Goal: Transaction & Acquisition: Purchase product/service

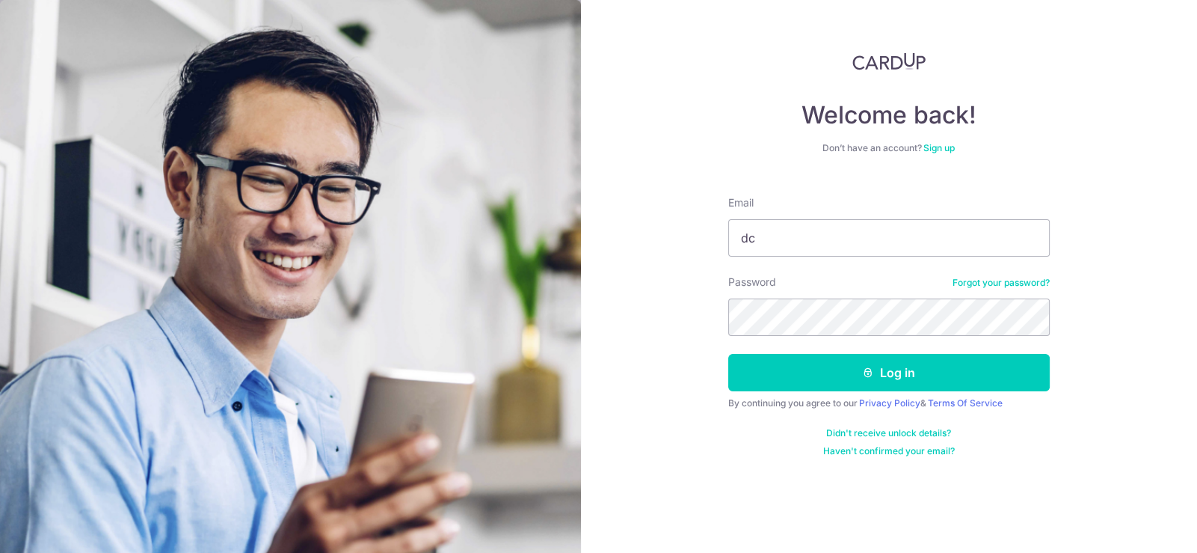
type input "dcmaAOC@pm.me"
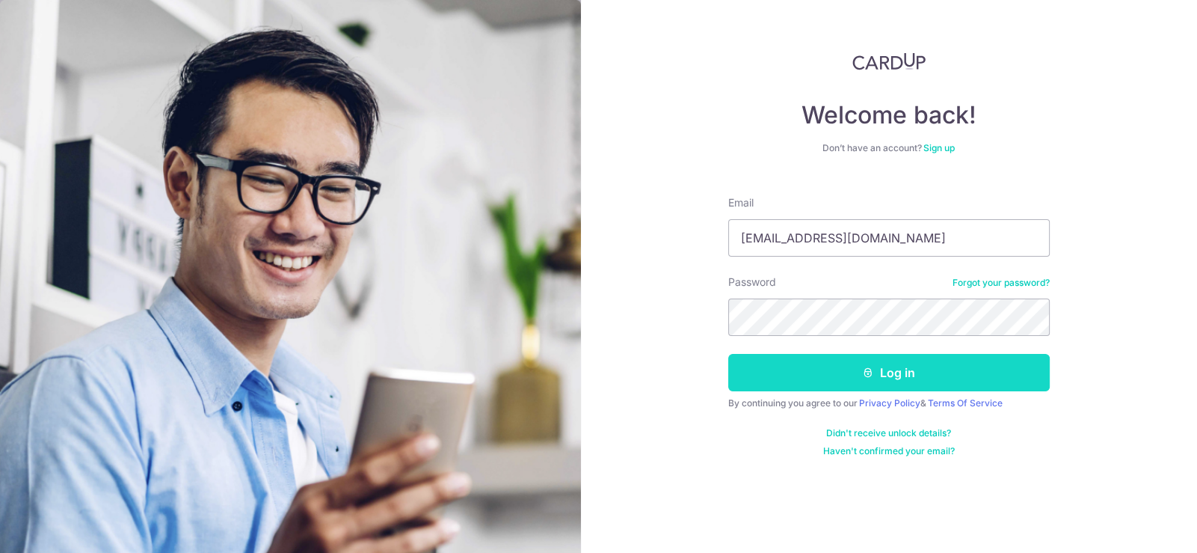
click at [926, 379] on button "Log in" at bounding box center [889, 372] width 322 height 37
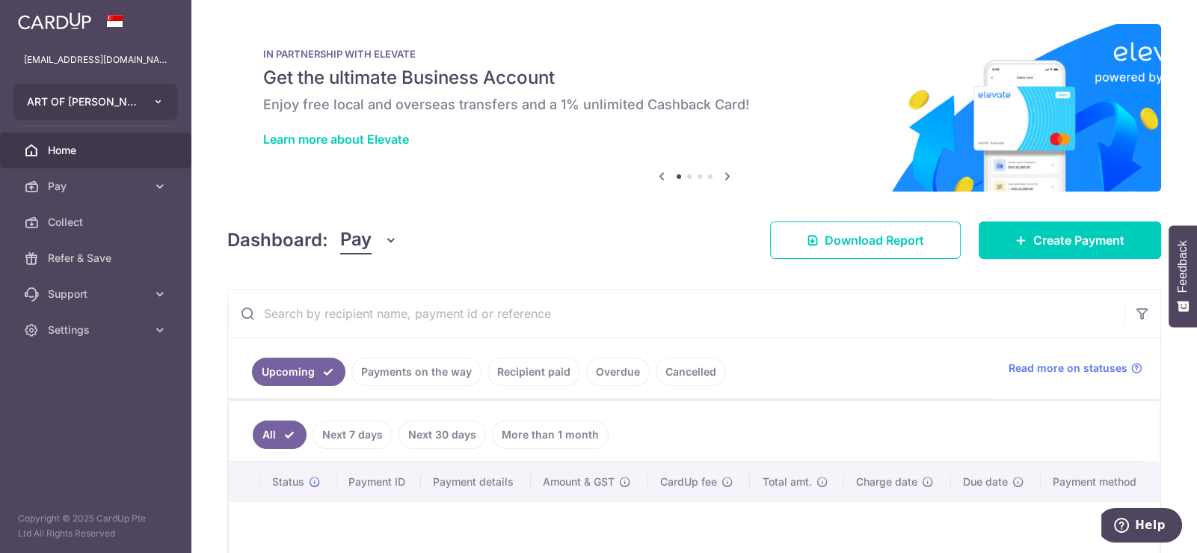
click at [153, 98] on icon "button" at bounding box center [159, 102] width 12 height 12
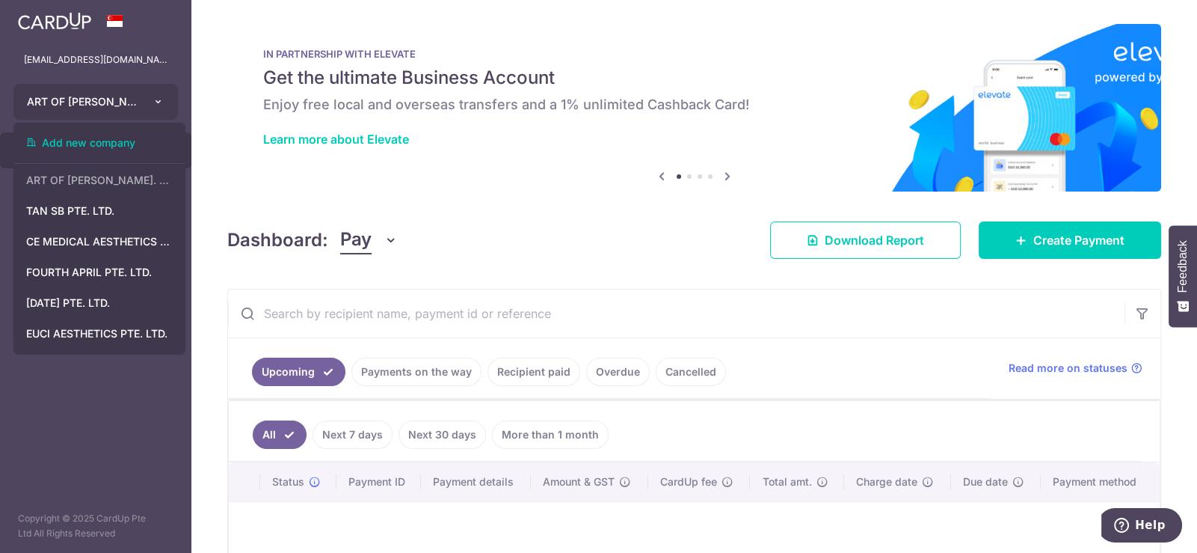
click at [155, 97] on icon "button" at bounding box center [159, 102] width 12 height 12
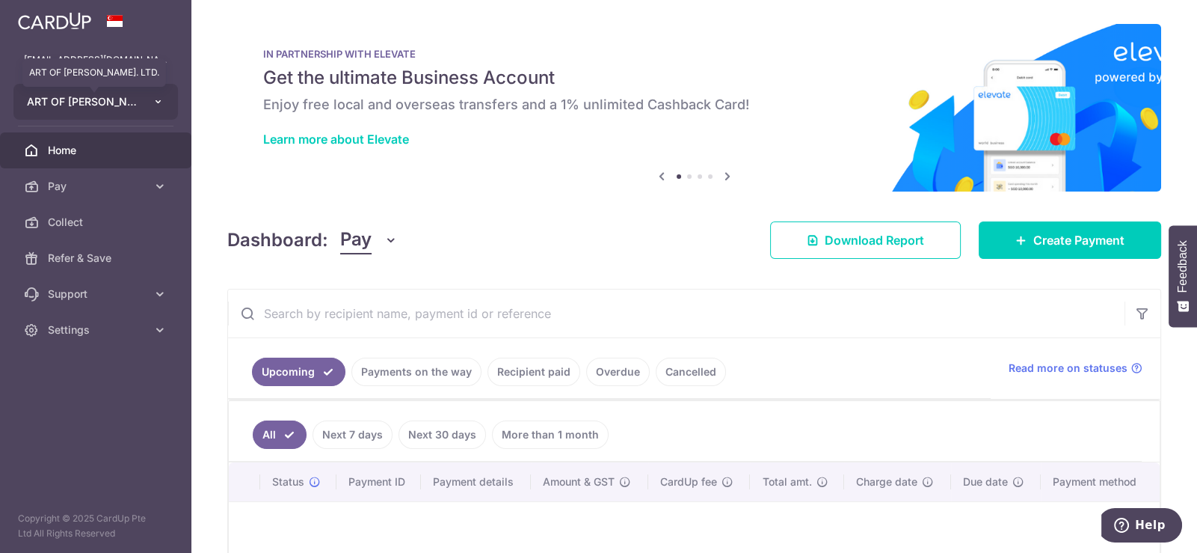
click at [97, 100] on span "ART OF [PERSON_NAME]. LTD." at bounding box center [82, 101] width 111 height 15
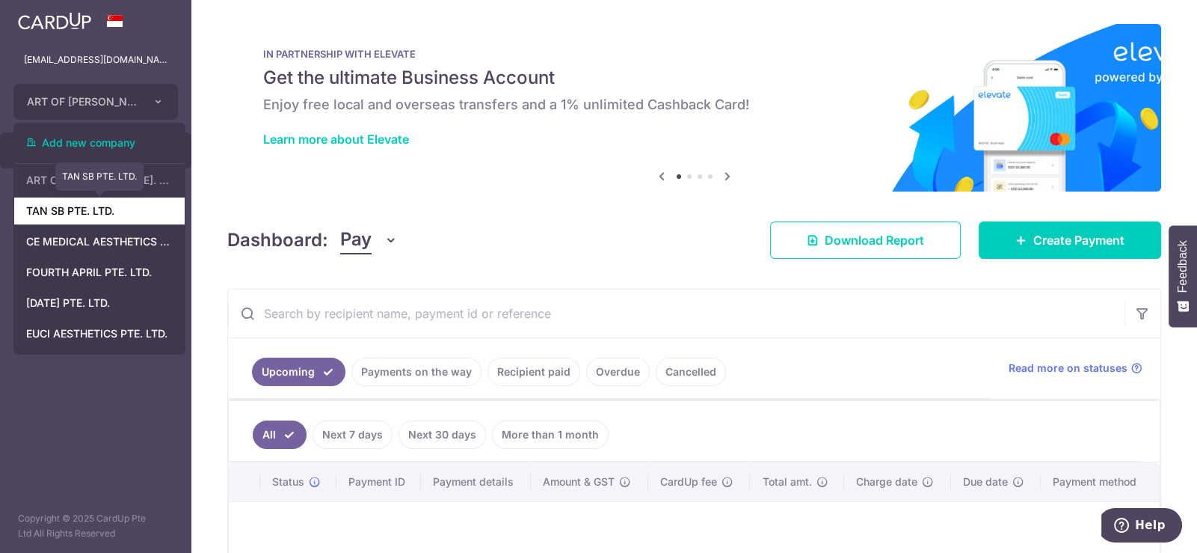
click at [74, 214] on link "TAN SB PTE. LTD." at bounding box center [99, 210] width 170 height 27
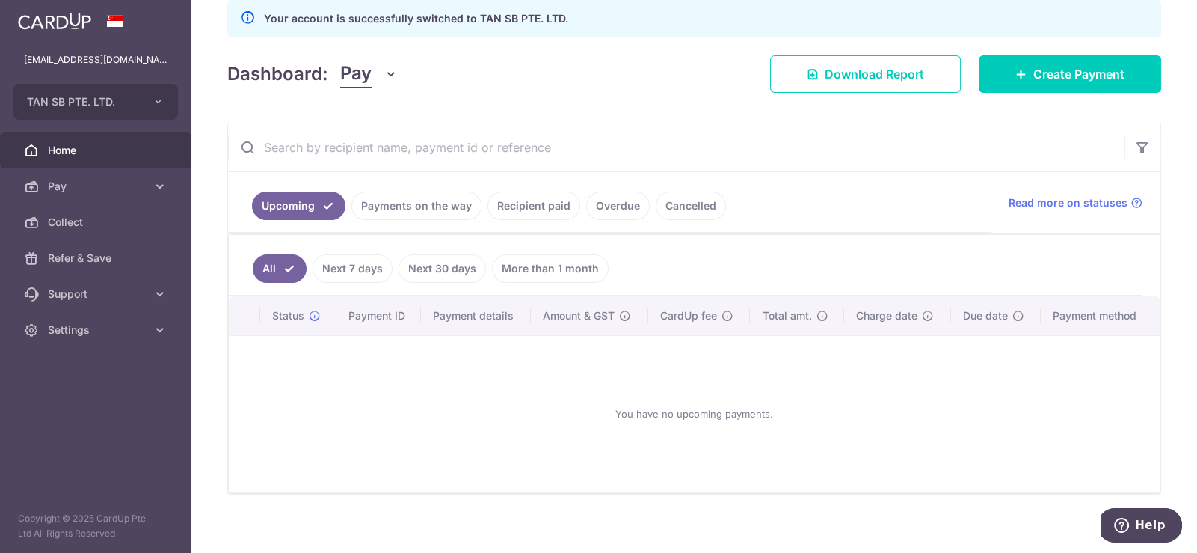
scroll to position [206, 0]
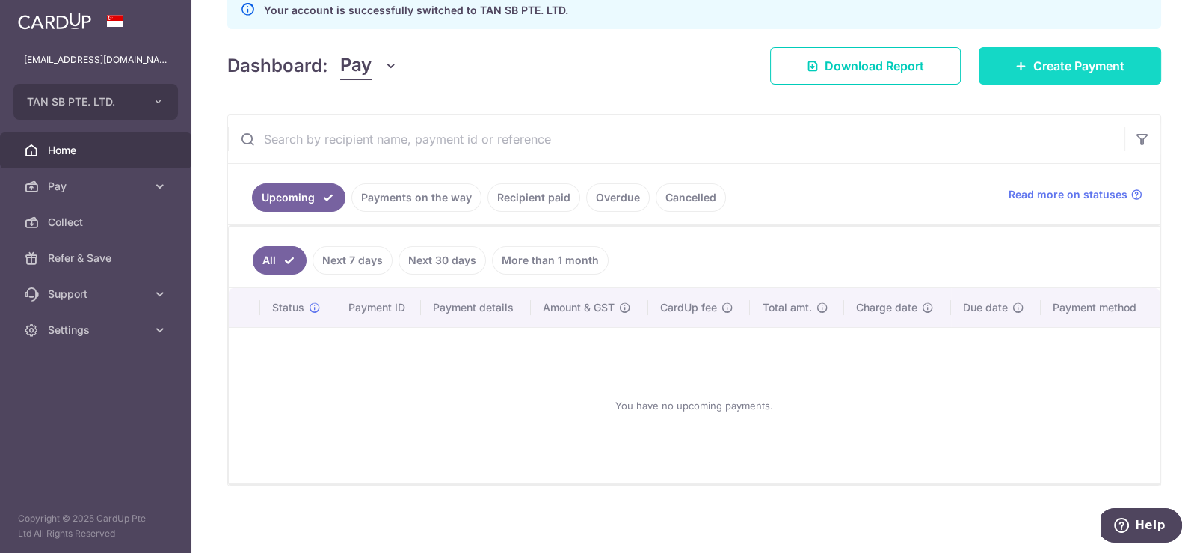
click at [1033, 67] on span "Create Payment" at bounding box center [1078, 66] width 91 height 18
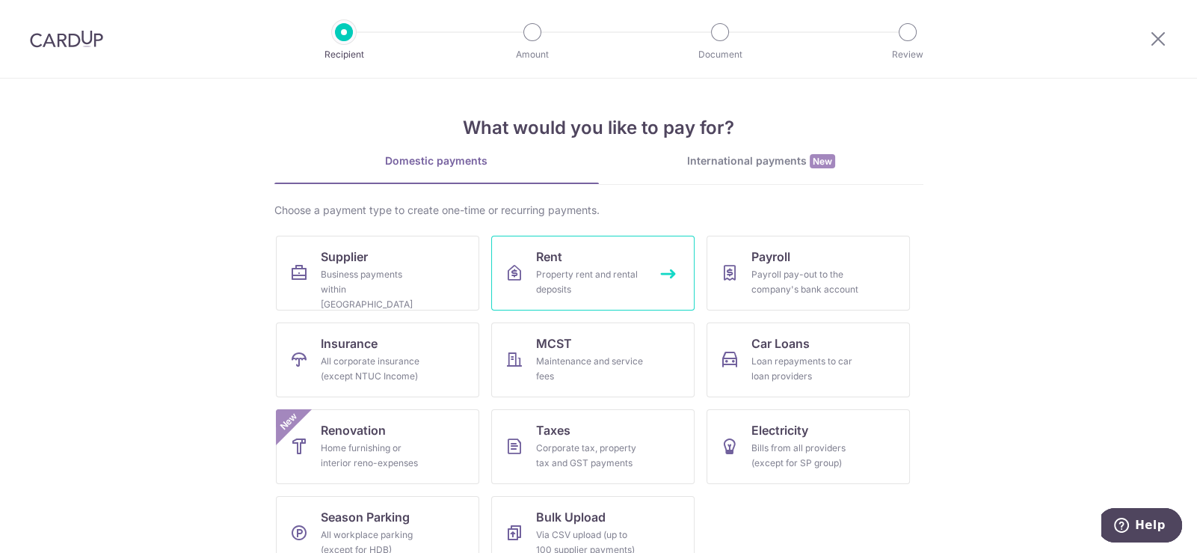
click at [586, 280] on div "Property rent and rental deposits" at bounding box center [590, 282] width 108 height 30
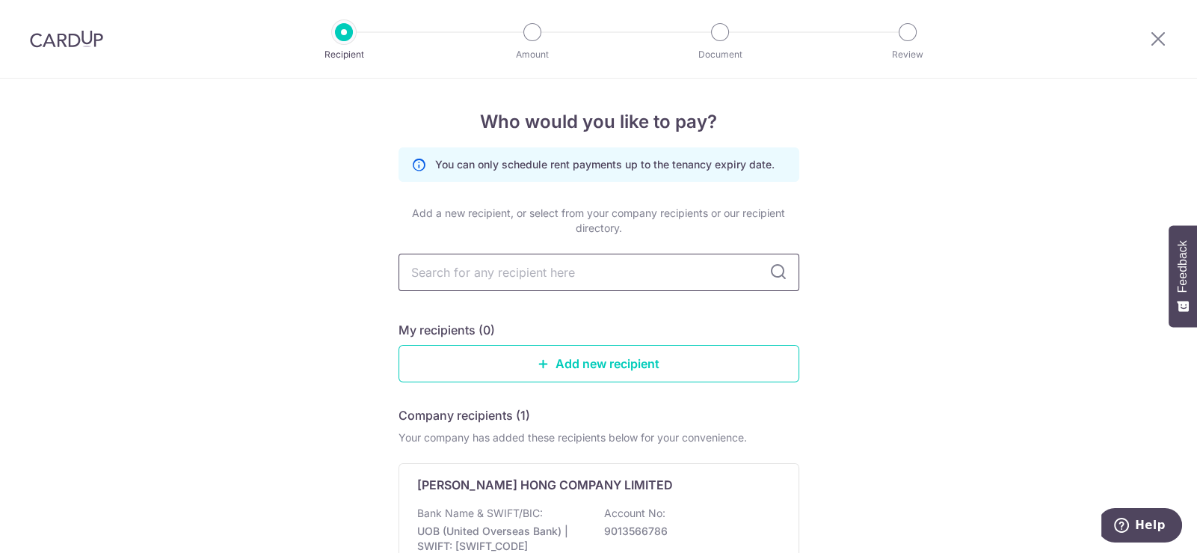
click at [647, 277] on input "text" at bounding box center [599, 271] width 401 height 37
type input "YAT"
click at [654, 482] on div "[PERSON_NAME] HONG COMPANY LIMITED" at bounding box center [589, 485] width 345 height 18
